Goal: Use online tool/utility: Utilize a website feature to perform a specific function

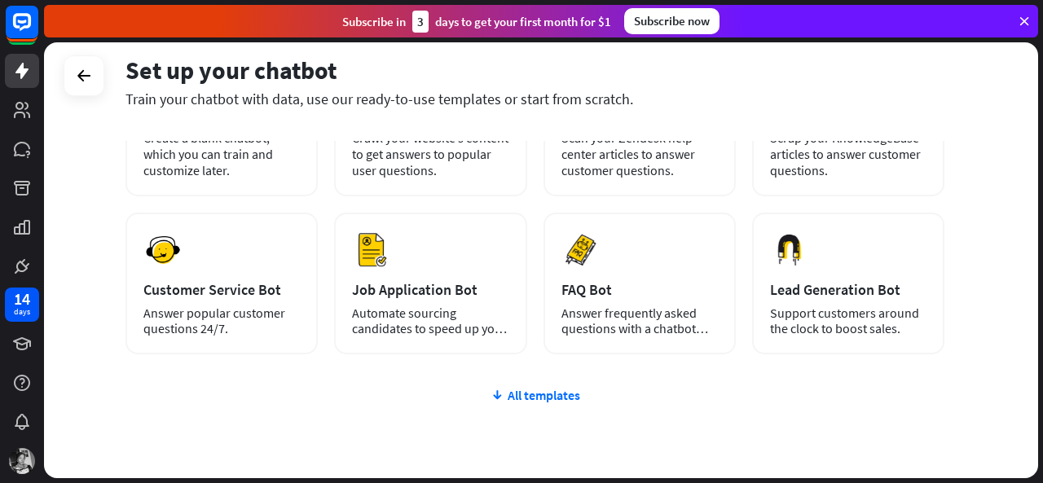
scroll to position [167, 0]
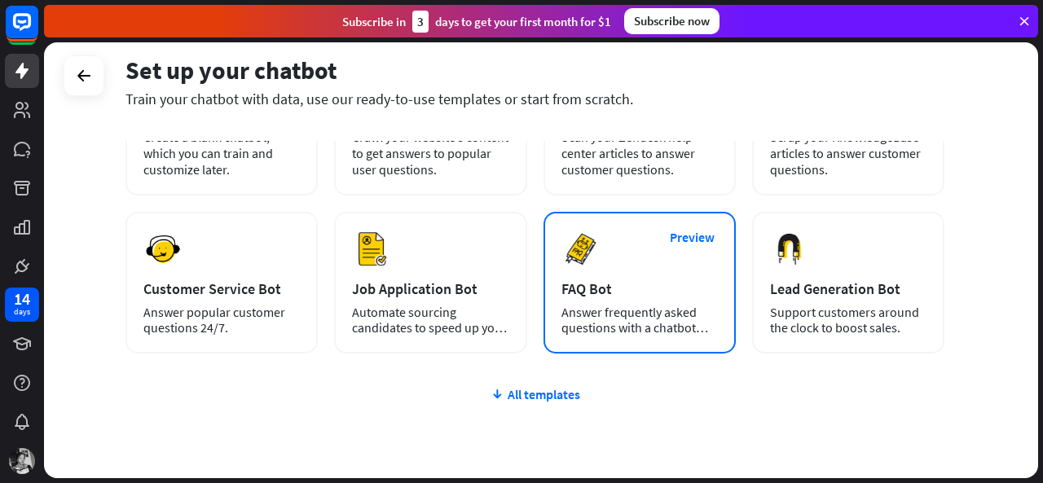
click at [612, 295] on div "FAQ Bot" at bounding box center [640, 289] width 157 height 19
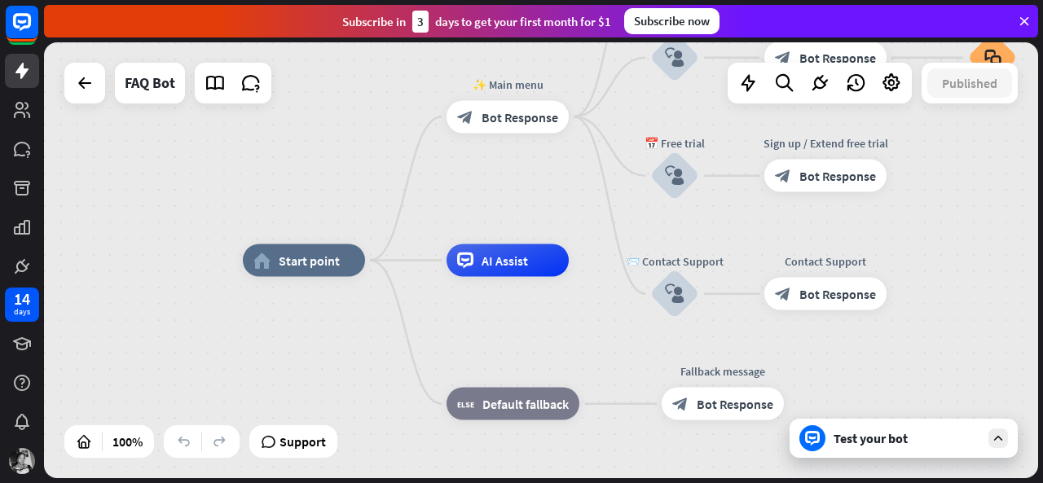
click at [1002, 438] on icon at bounding box center [998, 438] width 15 height 15
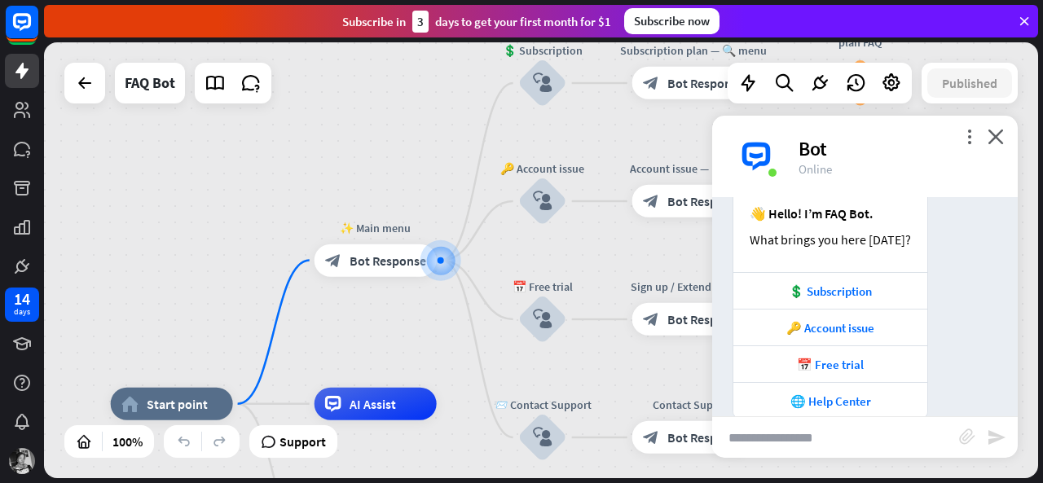
scroll to position [214, 0]
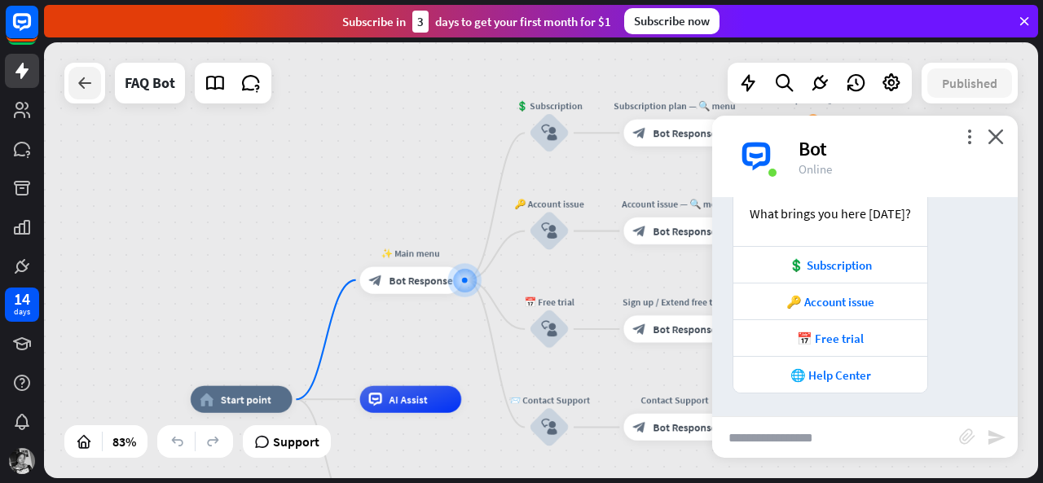
click at [88, 98] on div at bounding box center [84, 83] width 33 height 33
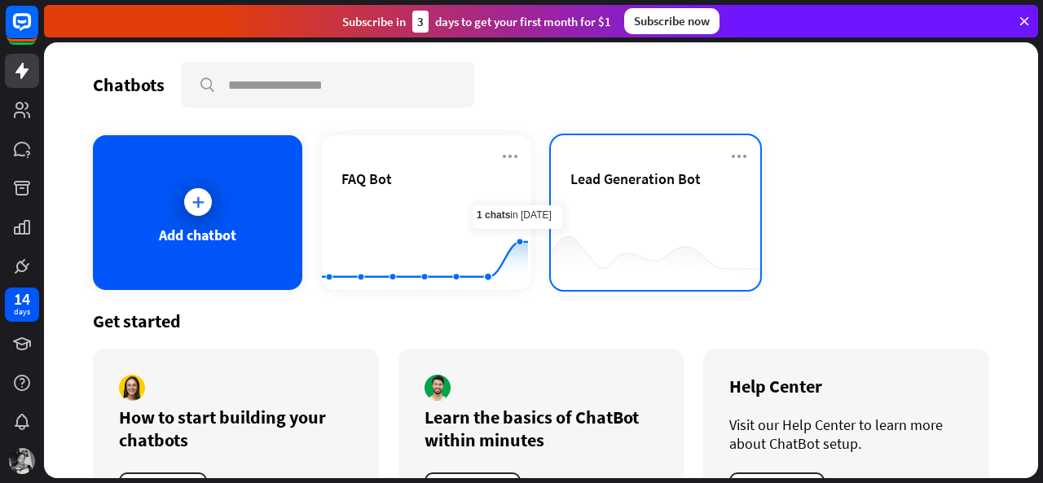
click at [605, 174] on span "Lead Generation Bot" at bounding box center [636, 179] width 130 height 19
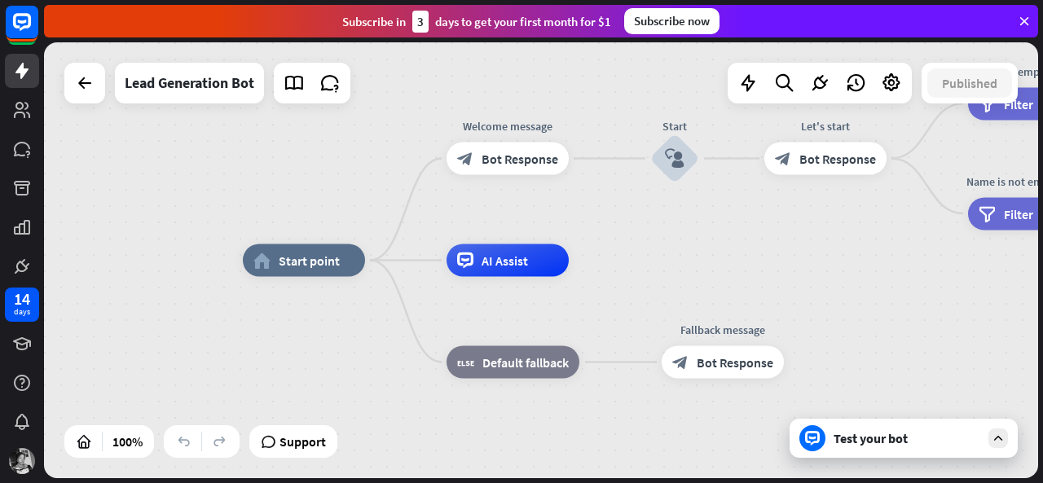
click at [999, 439] on icon at bounding box center [998, 438] width 15 height 15
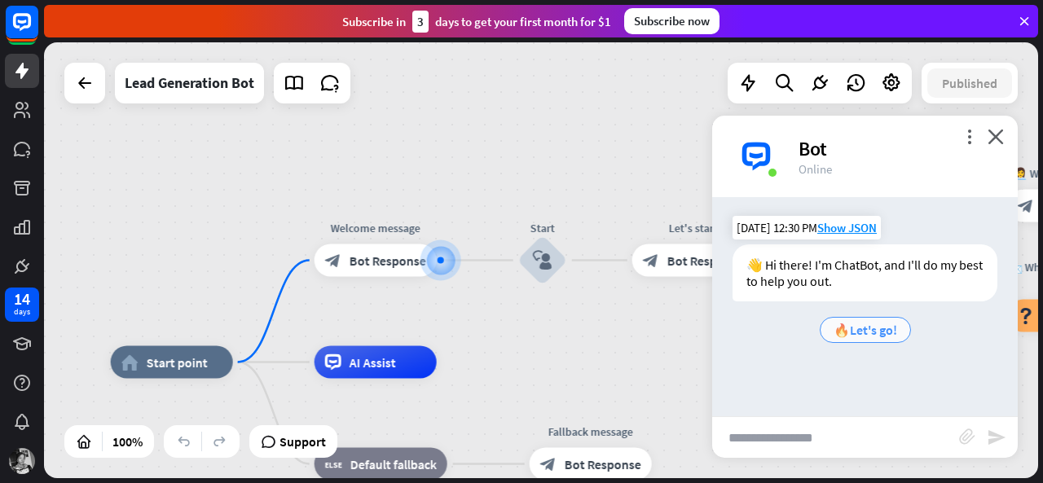
click at [861, 335] on span "🔥Let's go!" at bounding box center [866, 330] width 64 height 16
